Goal: Task Accomplishment & Management: Manage account settings

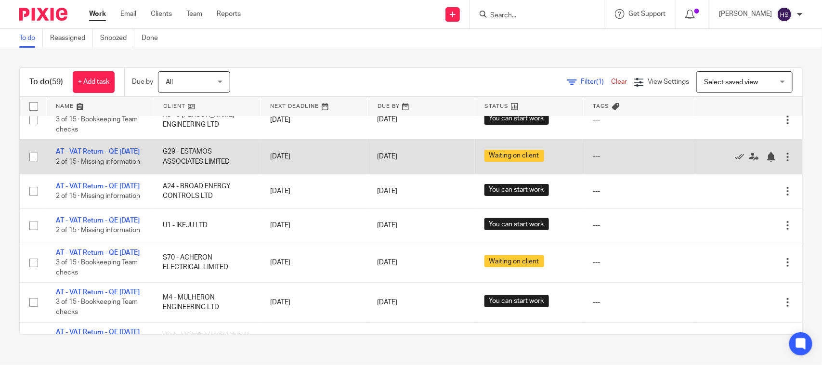
scroll to position [200, 0]
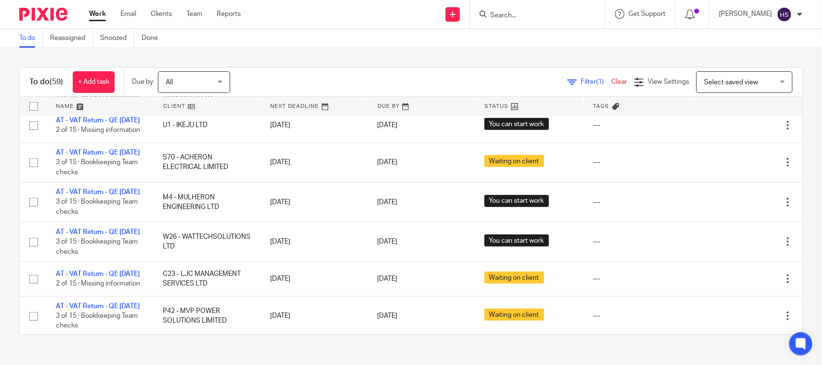
click at [94, 11] on link "Work" at bounding box center [97, 14] width 17 height 10
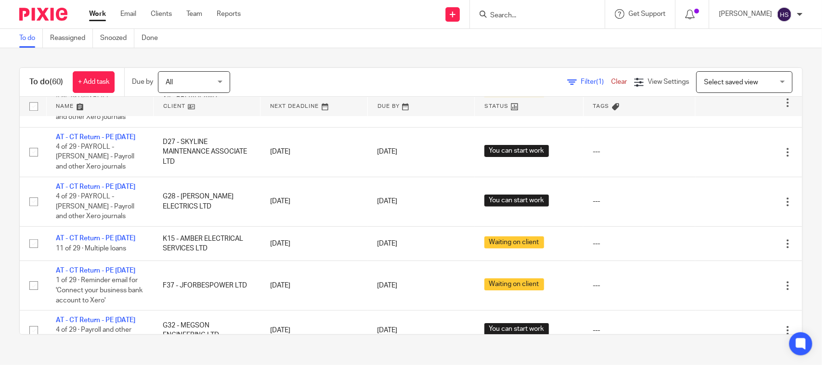
scroll to position [1427, 0]
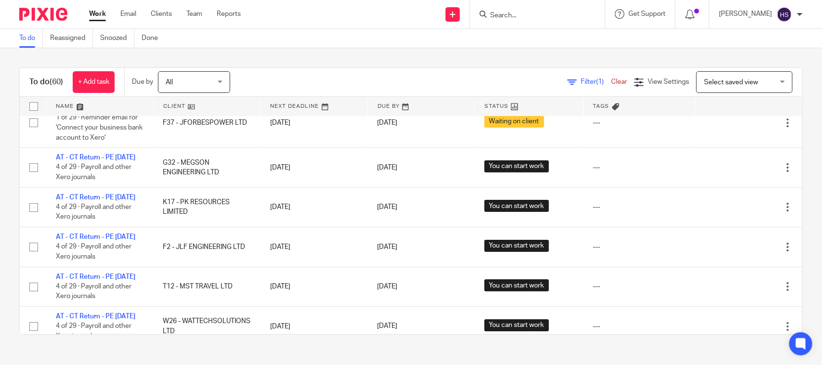
click at [99, 12] on link "Work" at bounding box center [97, 14] width 17 height 10
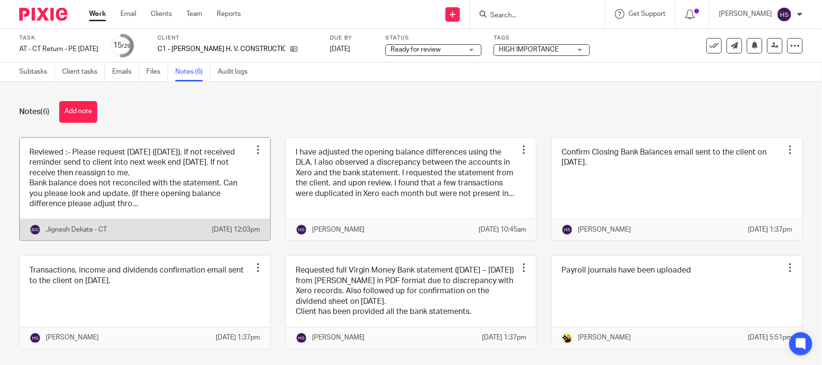
click at [157, 167] on link at bounding box center [145, 189] width 250 height 103
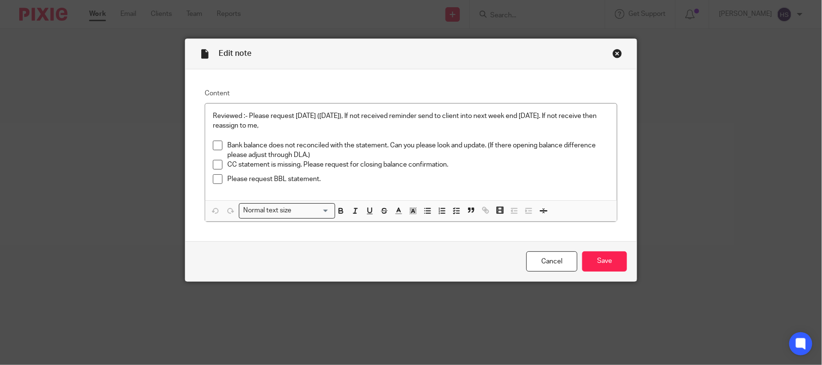
click at [617, 51] on div "Close this dialog window" at bounding box center [618, 54] width 10 height 10
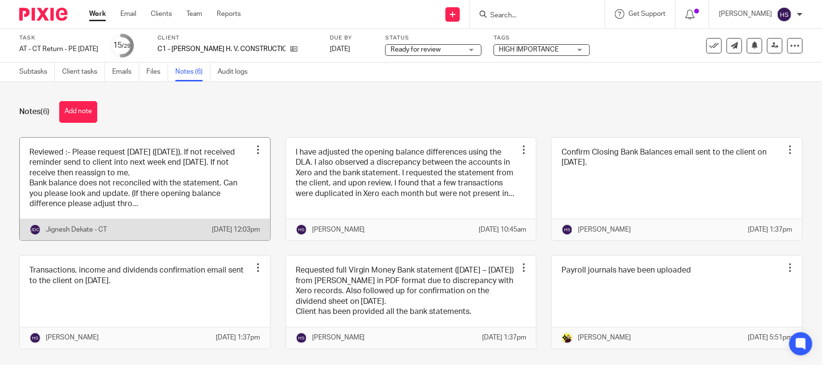
click at [116, 194] on link at bounding box center [145, 189] width 250 height 103
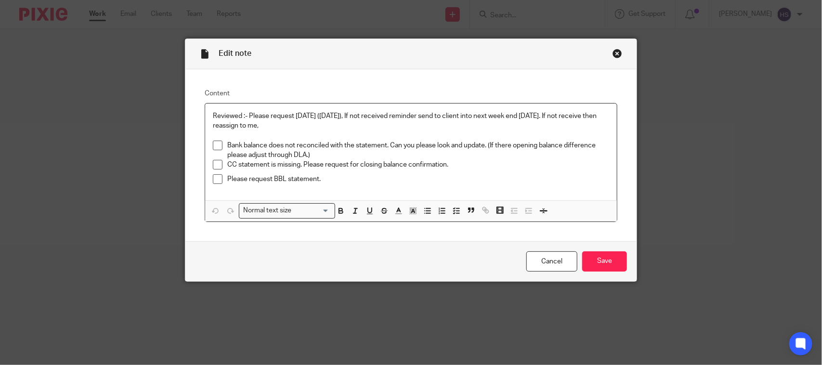
click at [613, 51] on div "Close this dialog window" at bounding box center [618, 54] width 10 height 10
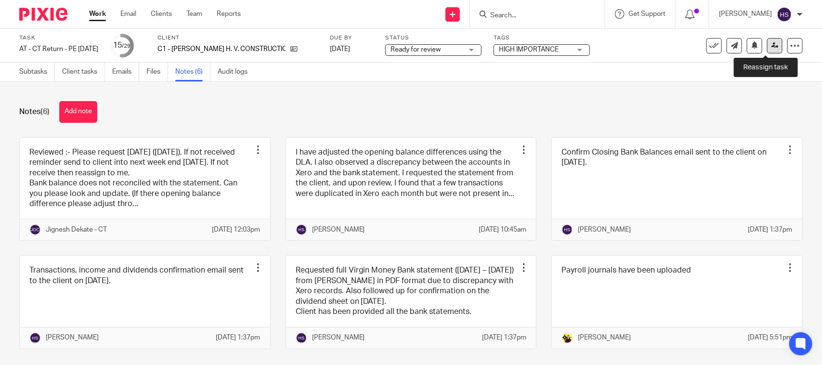
click at [767, 46] on link at bounding box center [774, 45] width 15 height 15
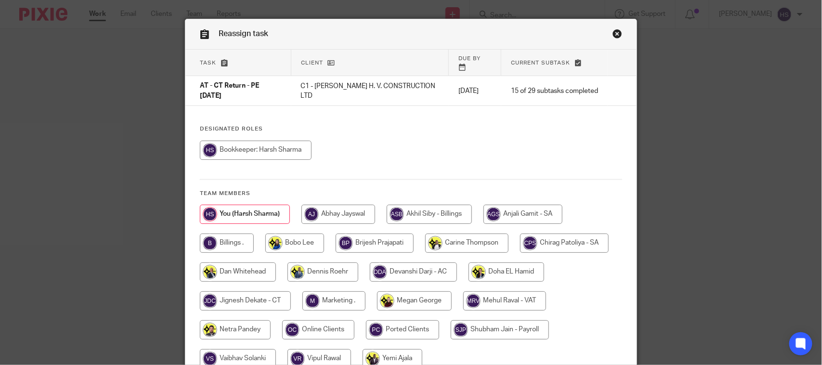
click at [249, 295] on input "radio" at bounding box center [245, 300] width 91 height 19
radio input "true"
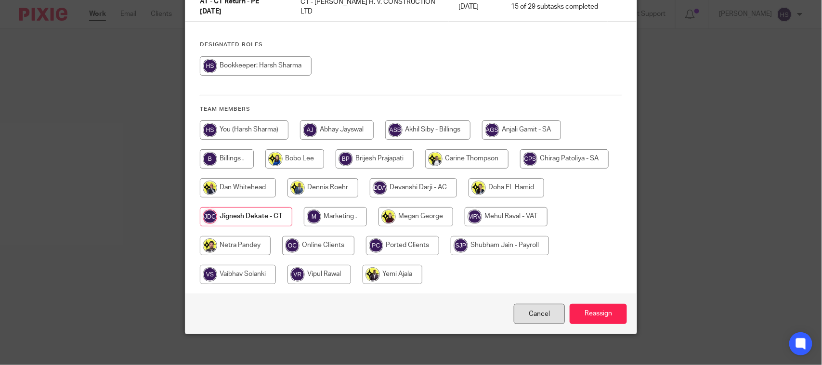
scroll to position [105, 0]
click at [611, 304] on input "Reassign" at bounding box center [598, 313] width 57 height 21
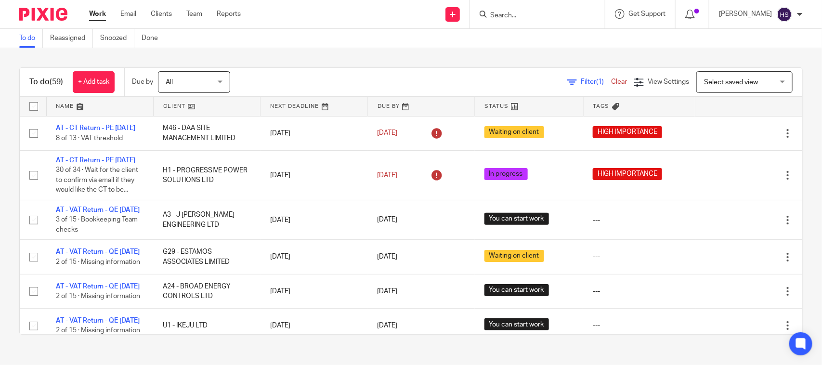
click at [393, 49] on div "To do (59) + Add task Due by All All Today Tomorrow This week Next week This mo…" at bounding box center [411, 201] width 822 height 306
click at [307, 56] on div "To do (59) + Add task Due by All All Today Tomorrow This week Next week This mo…" at bounding box center [411, 201] width 822 height 306
click at [306, 61] on div "To do (59) + Add task Due by All All Today Tomorrow This week Next week This mo…" at bounding box center [411, 201] width 822 height 306
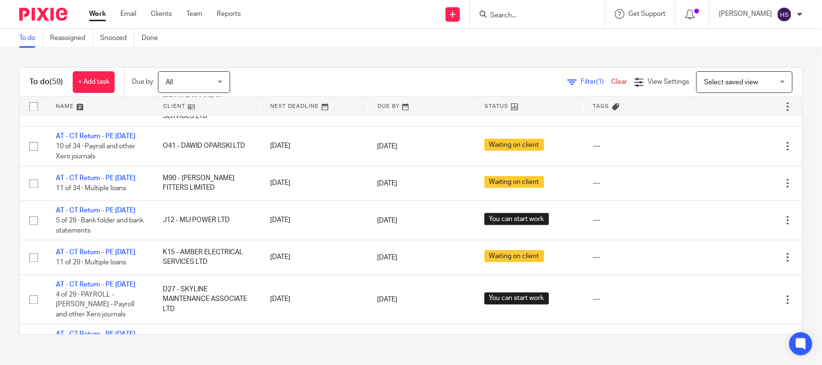
scroll to position [943, 0]
